Goal: Go to known website: Go to known website

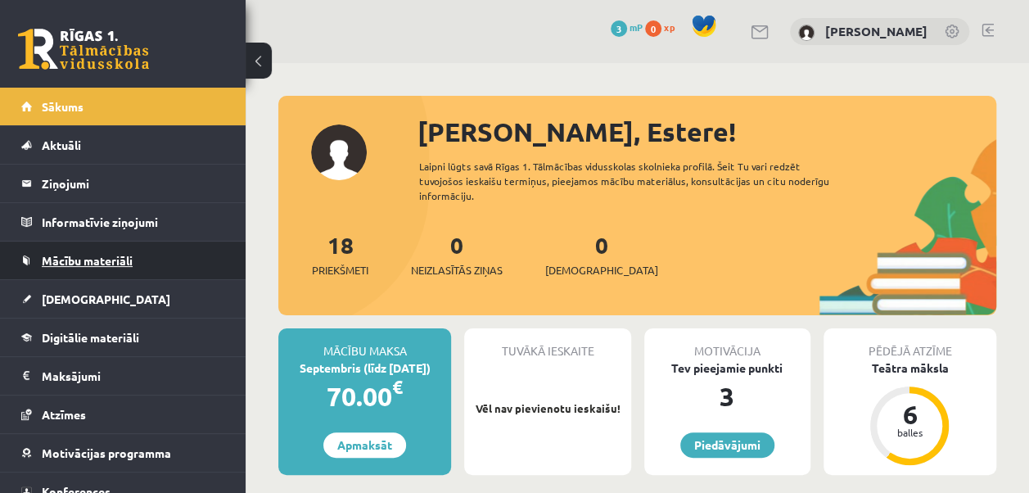
click at [85, 258] on span "Mācību materiāli" at bounding box center [87, 260] width 91 height 15
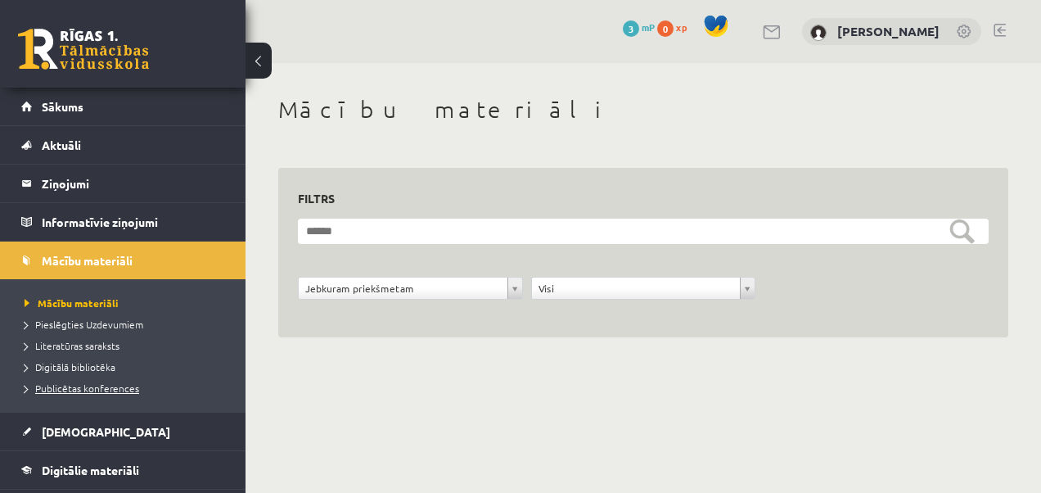
click at [101, 386] on span "Publicētas konferences" at bounding box center [82, 388] width 115 height 13
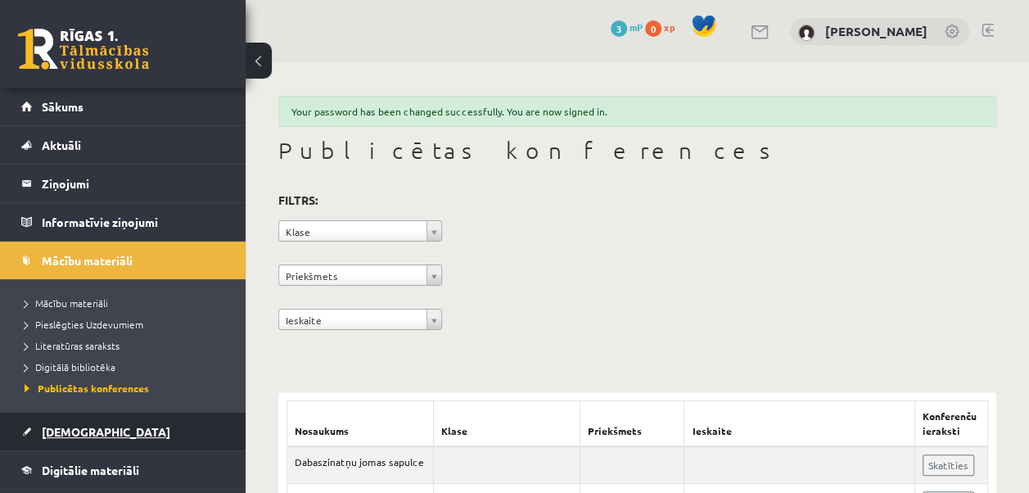
click at [59, 439] on link "[DEMOGRAPHIC_DATA]" at bounding box center [123, 432] width 204 height 38
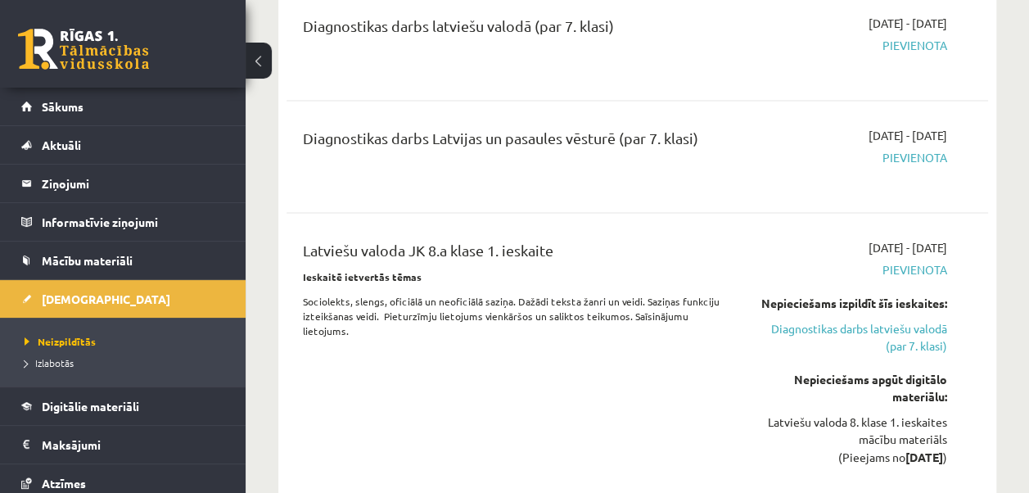
scroll to position [1114, 0]
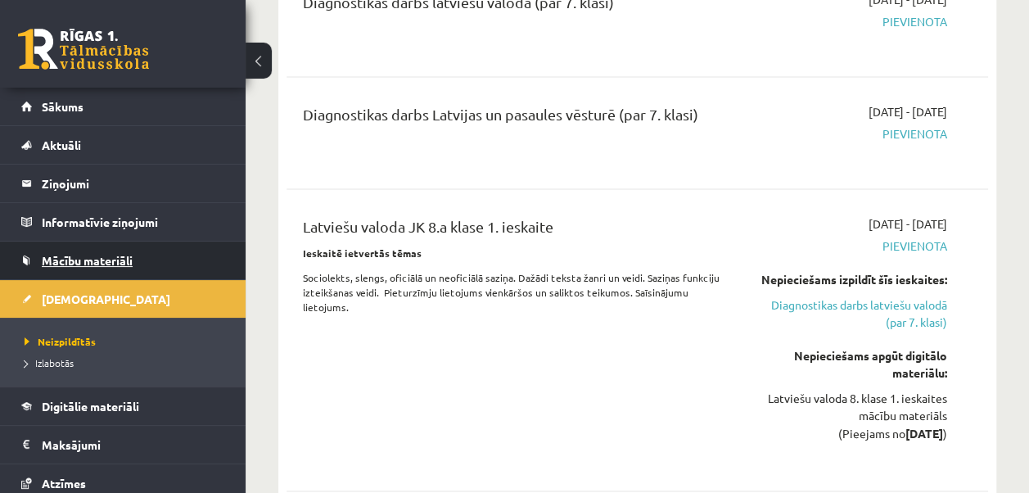
click at [120, 253] on span "Mācību materiāli" at bounding box center [87, 260] width 91 height 15
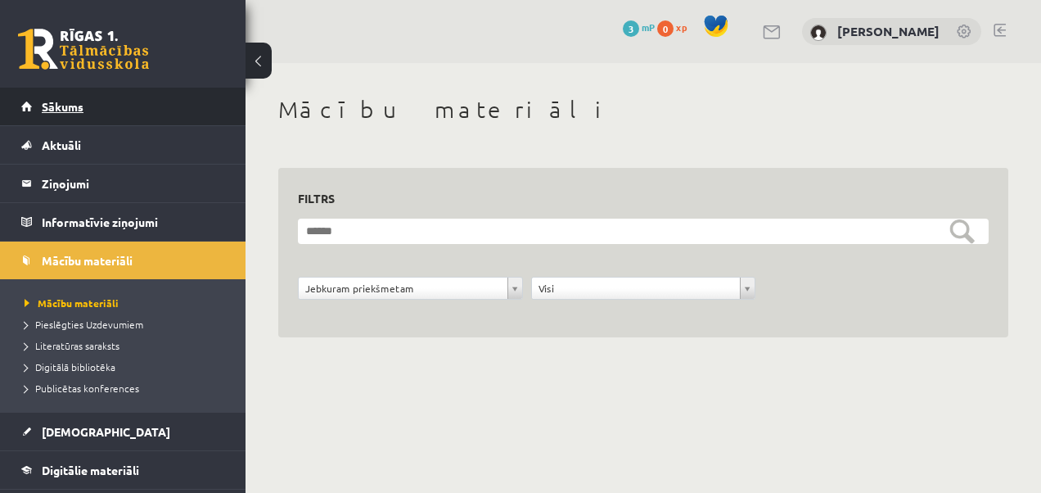
click at [62, 110] on span "Sākums" at bounding box center [63, 106] width 42 height 15
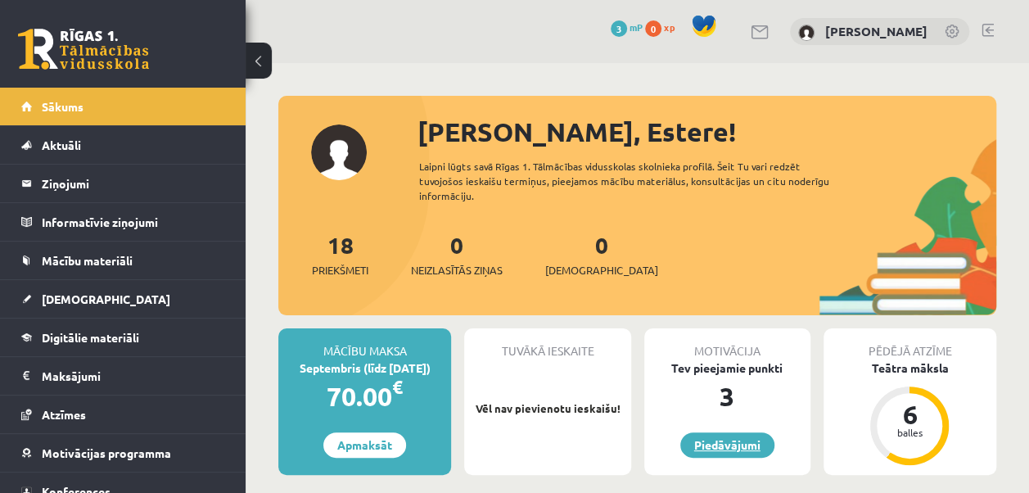
click at [728, 440] on link "Piedāvājumi" at bounding box center [727, 444] width 94 height 25
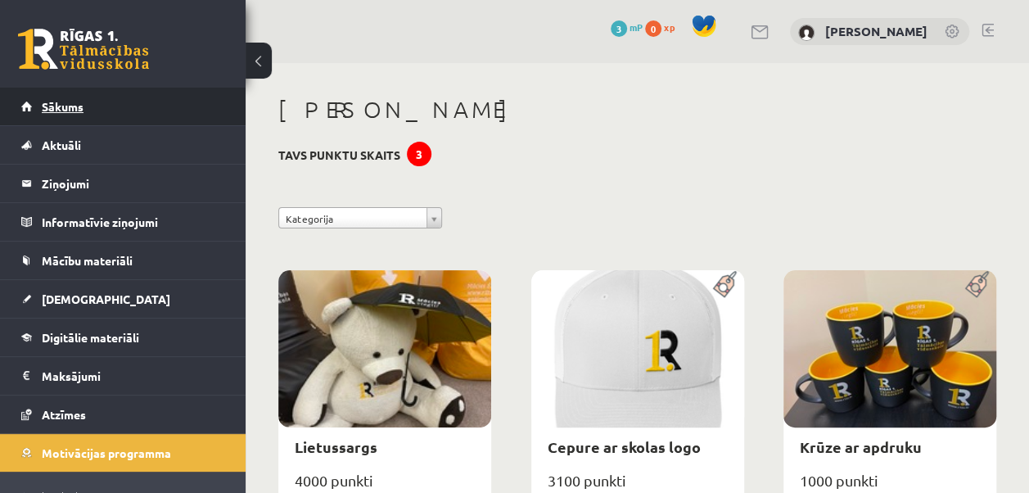
click at [72, 102] on span "Sākums" at bounding box center [63, 106] width 42 height 15
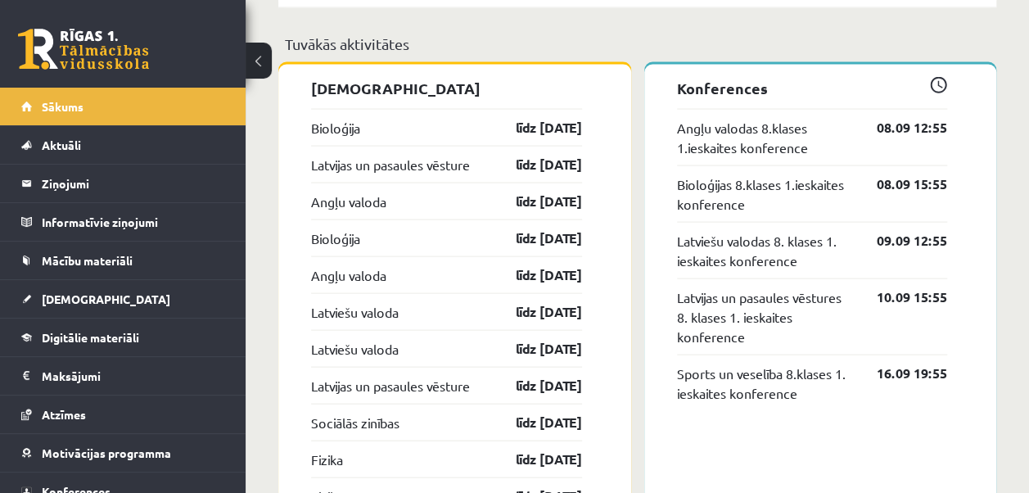
scroll to position [1646, 0]
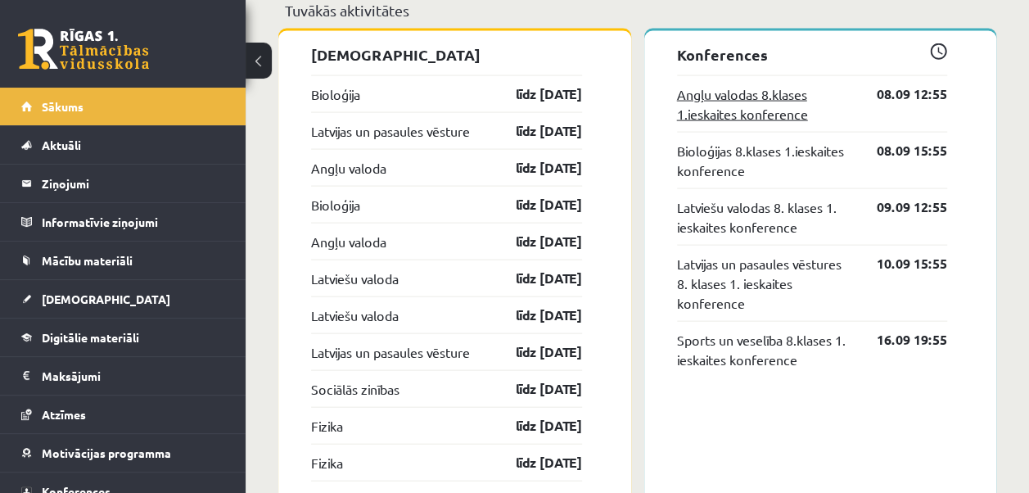
click at [734, 88] on link "Angļu valodas 8.klases 1.ieskaites konference" at bounding box center [765, 103] width 176 height 39
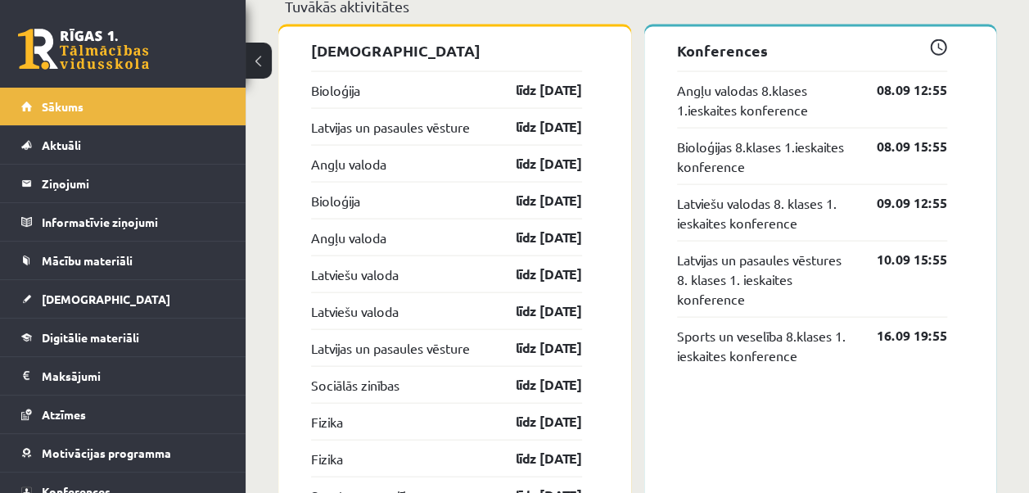
scroll to position [1638, 0]
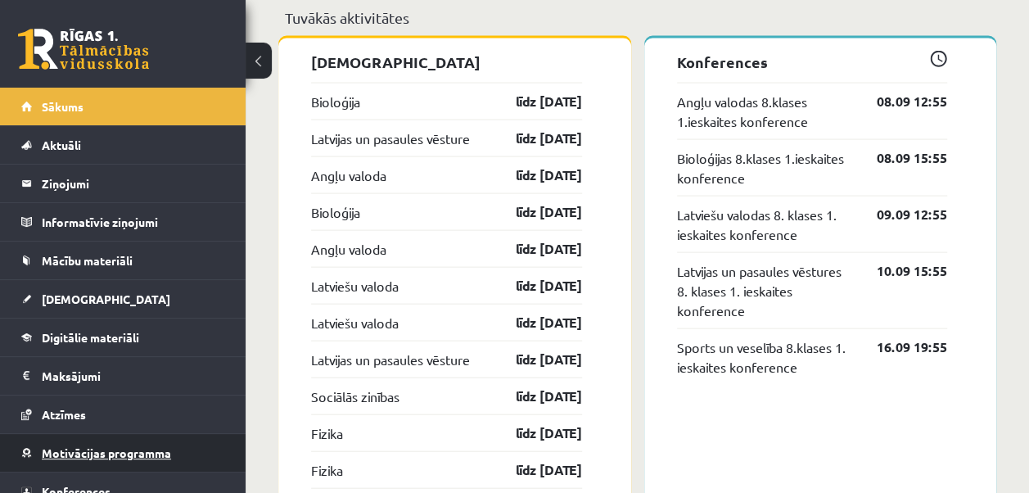
click at [126, 447] on span "Motivācijas programma" at bounding box center [106, 452] width 129 height 15
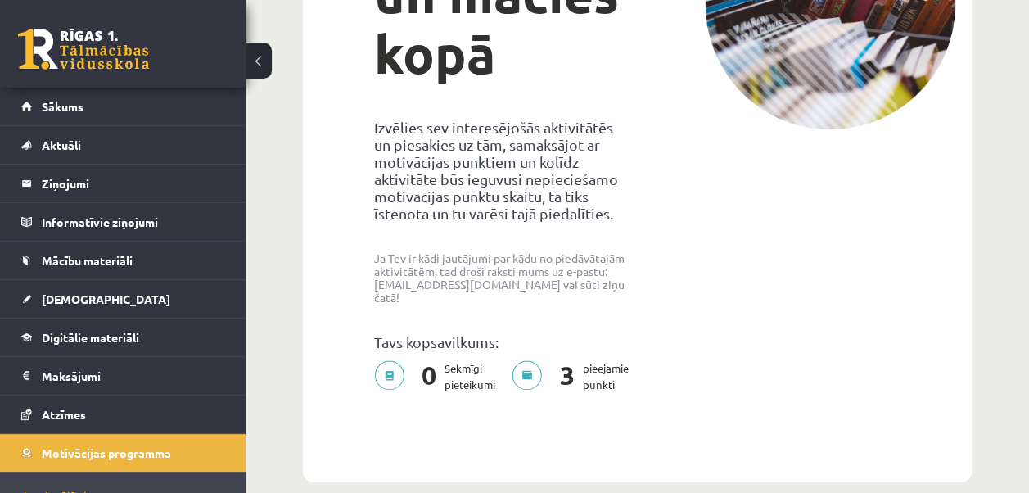
scroll to position [74, 0]
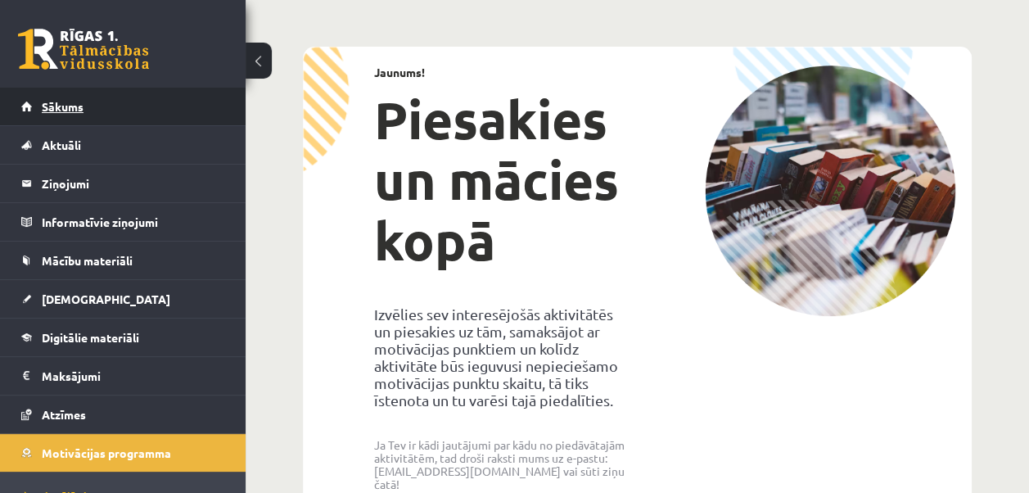
click at [48, 117] on link "Sākums" at bounding box center [123, 107] width 204 height 38
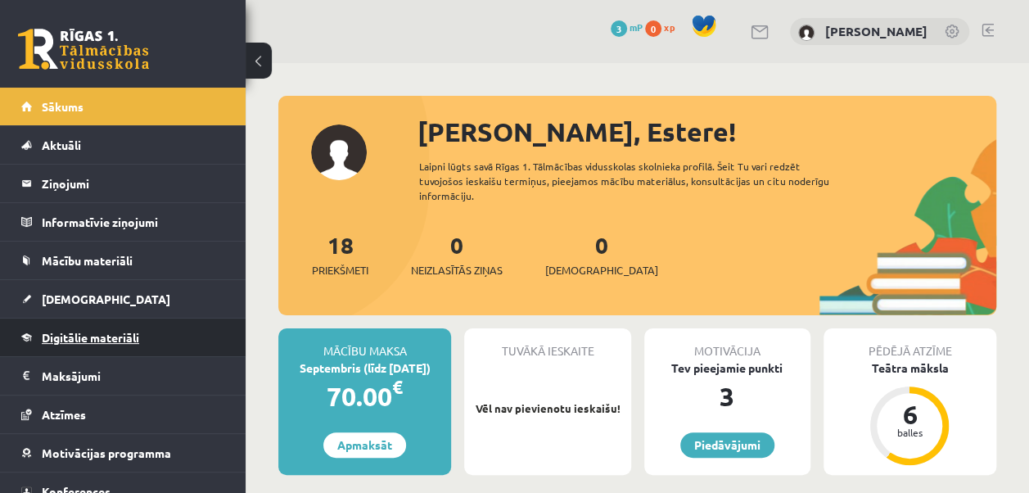
click at [69, 337] on span "Digitālie materiāli" at bounding box center [90, 337] width 97 height 15
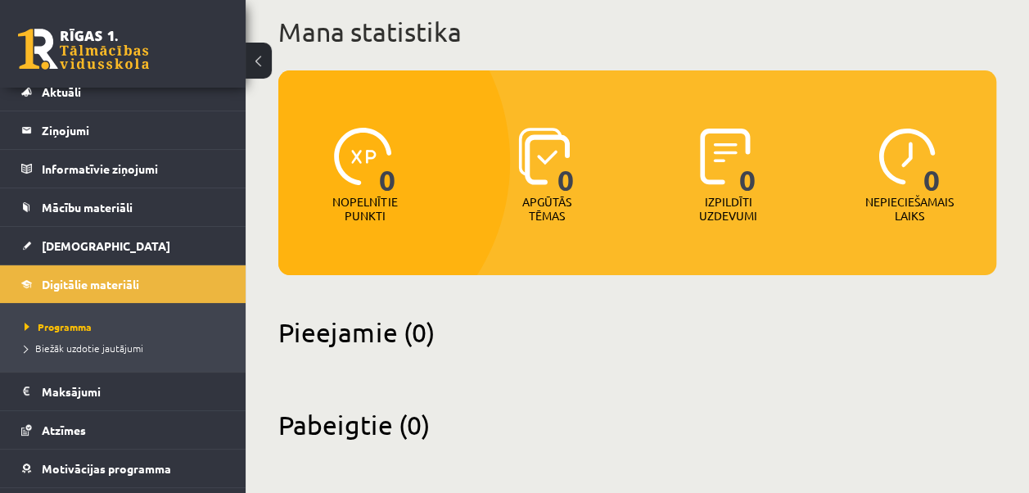
scroll to position [121, 0]
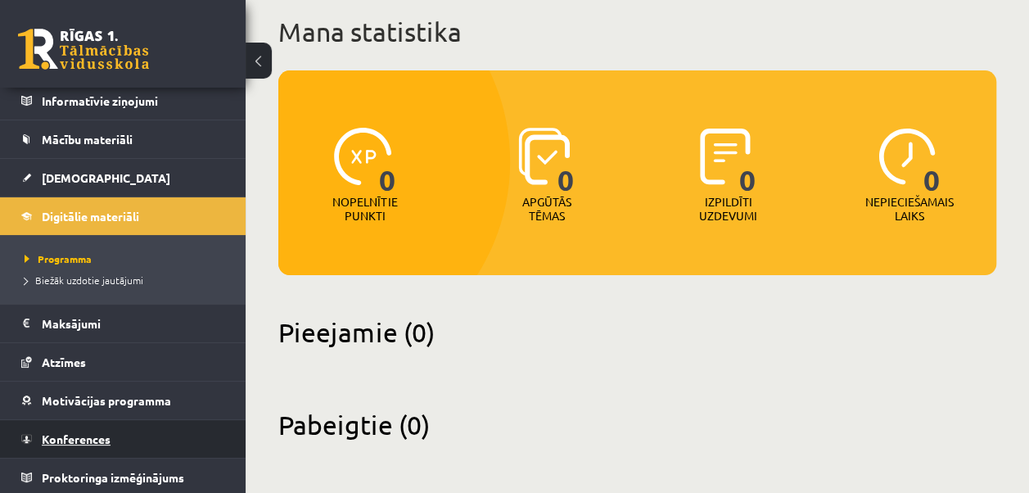
click at [111, 442] on link "Konferences" at bounding box center [123, 439] width 204 height 38
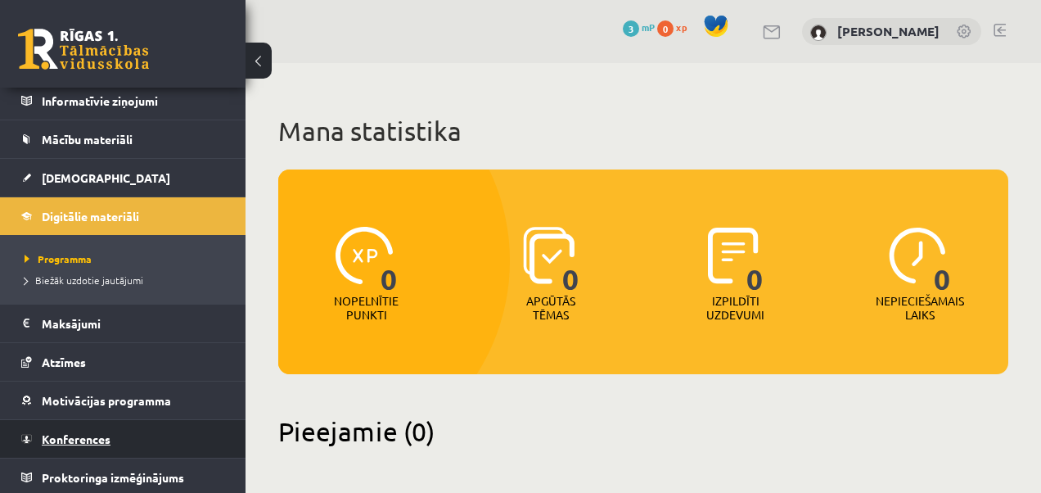
scroll to position [52, 0]
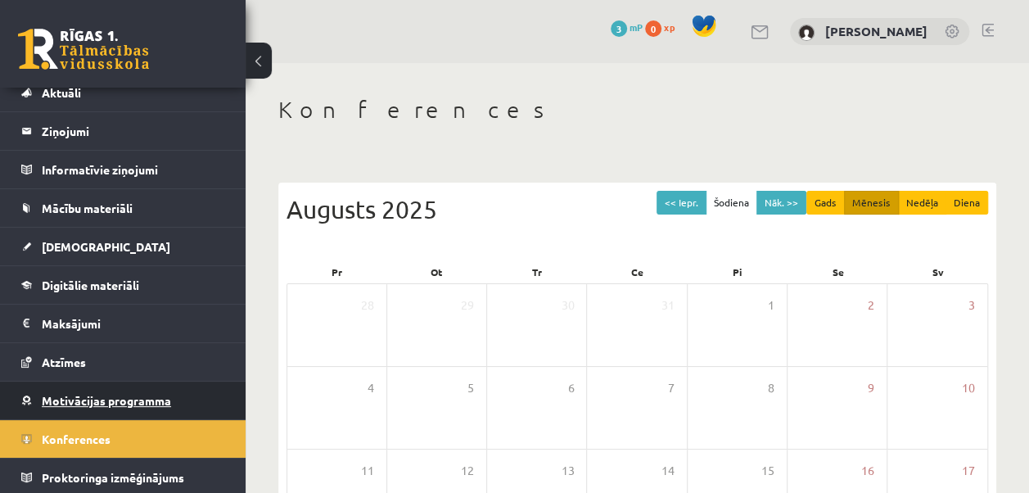
click at [121, 401] on span "Motivācijas programma" at bounding box center [106, 400] width 129 height 15
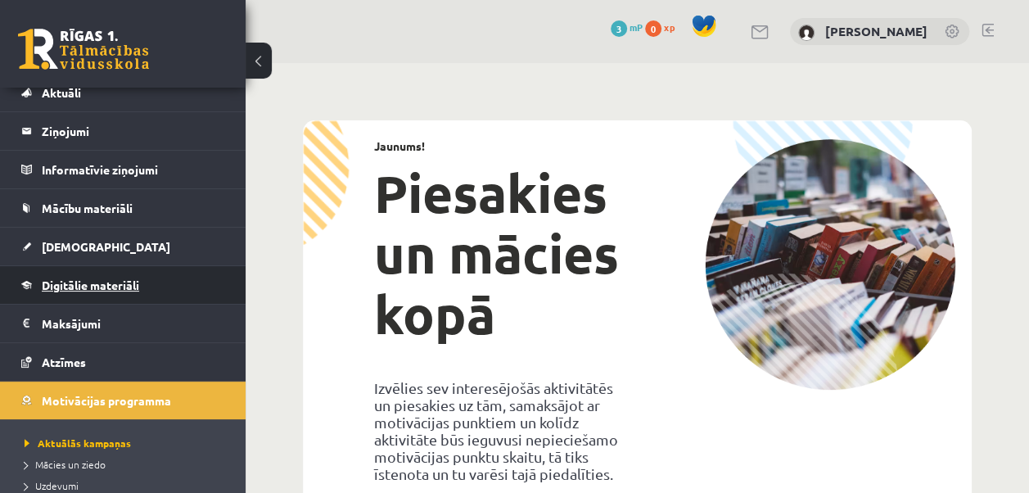
click at [90, 288] on span "Digitālie materiāli" at bounding box center [90, 285] width 97 height 15
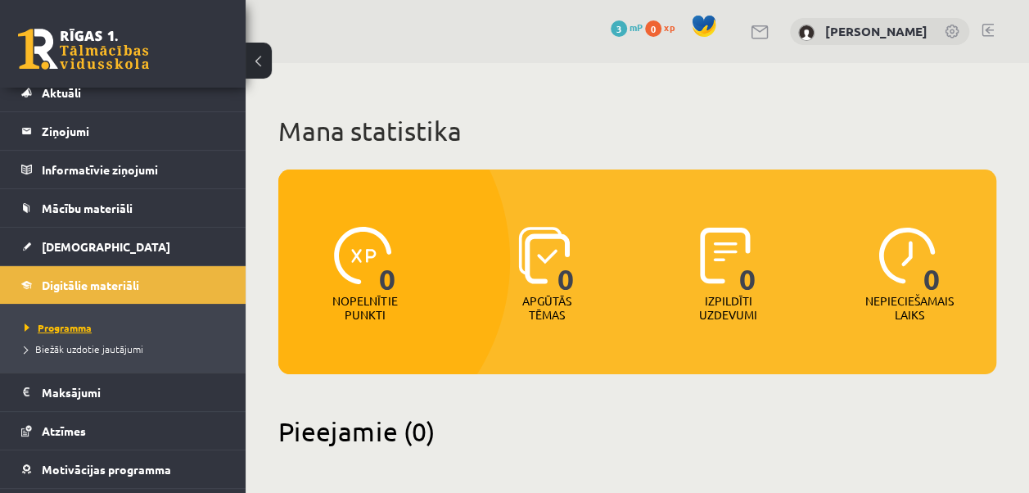
click at [82, 322] on span "Programma" at bounding box center [58, 327] width 67 height 13
click at [90, 285] on span "Digitālie materiāli" at bounding box center [90, 285] width 97 height 15
click at [93, 205] on span "Mācību materiāli" at bounding box center [87, 208] width 91 height 15
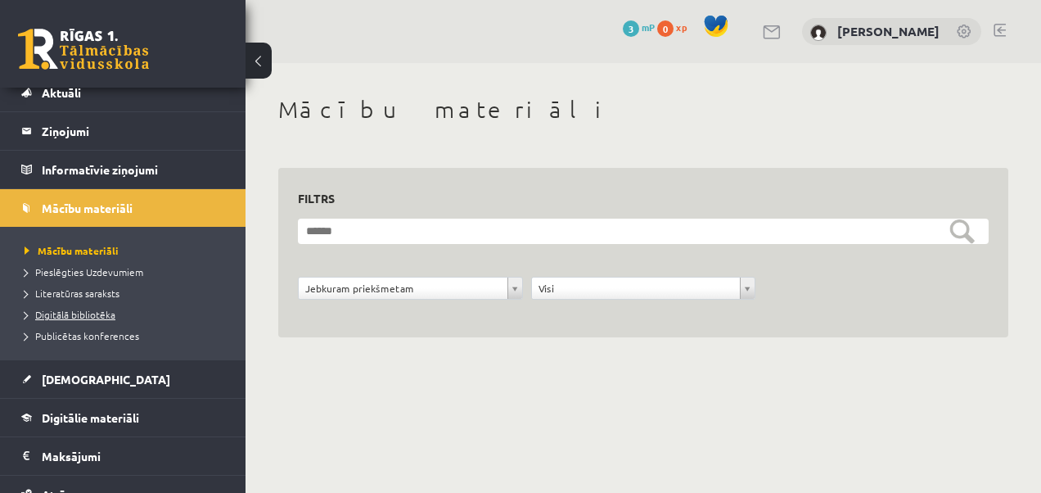
click at [86, 311] on span "Digitālā bibliotēka" at bounding box center [70, 314] width 91 height 13
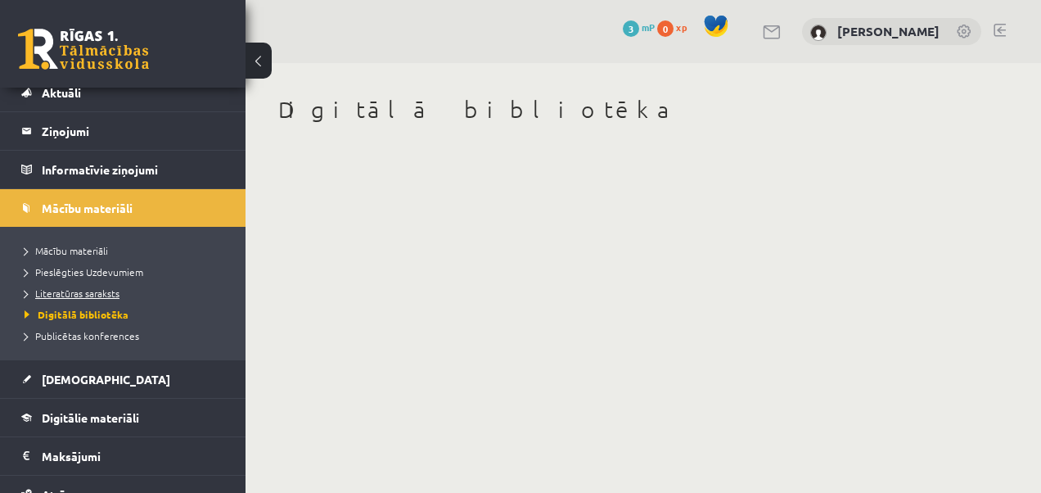
click at [88, 288] on span "Literatūras saraksts" at bounding box center [72, 293] width 95 height 13
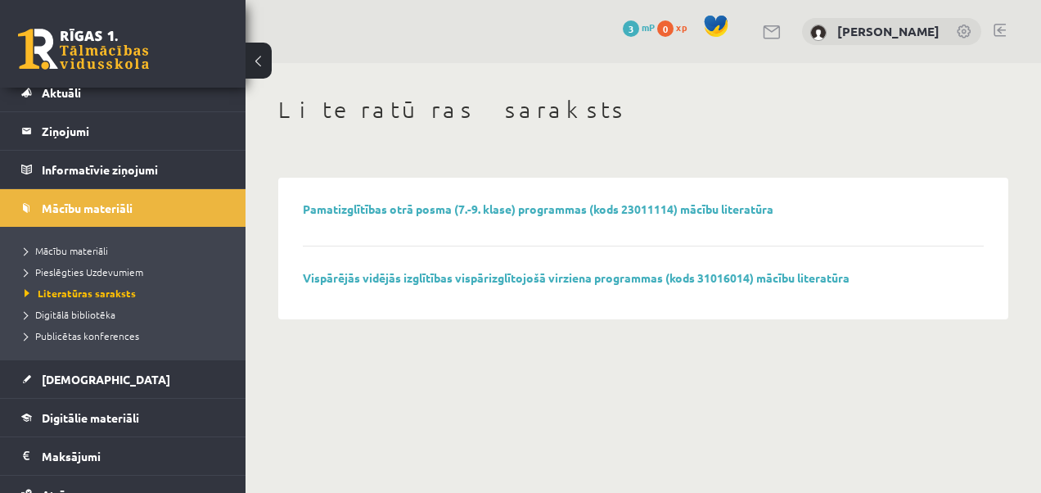
click at [90, 280] on li "Pieslēgties Uzdevumiem" at bounding box center [127, 271] width 205 height 21
click at [84, 272] on span "Pieslēgties Uzdevumiem" at bounding box center [90, 271] width 130 height 13
click at [97, 248] on span "Mācību materiāli" at bounding box center [67, 250] width 84 height 13
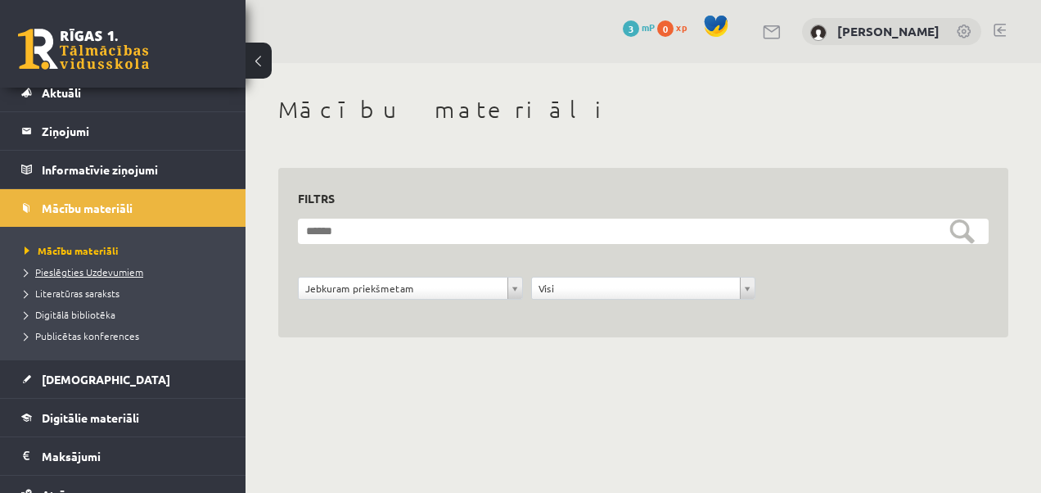
click at [95, 272] on span "Pieslēgties Uzdevumiem" at bounding box center [84, 271] width 119 height 13
click at [90, 269] on span "Pieslēgties Uzdevumiem" at bounding box center [90, 271] width 130 height 13
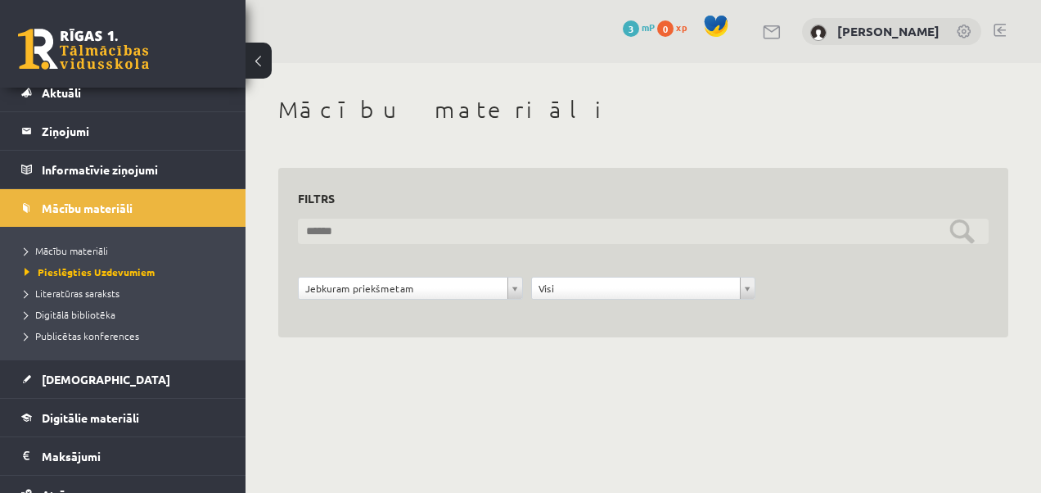
click at [766, 228] on input "text" at bounding box center [643, 231] width 691 height 25
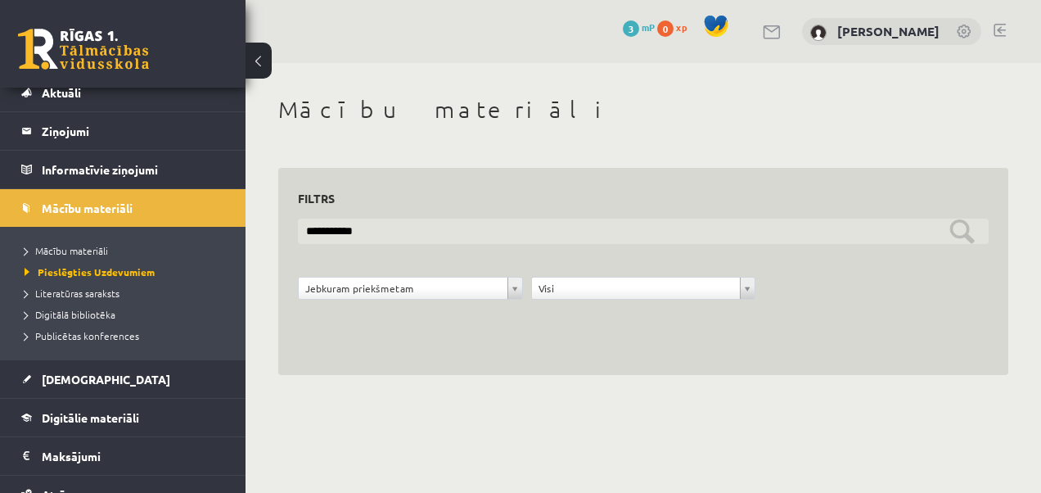
type input "**********"
